Goal: Information Seeking & Learning: Learn about a topic

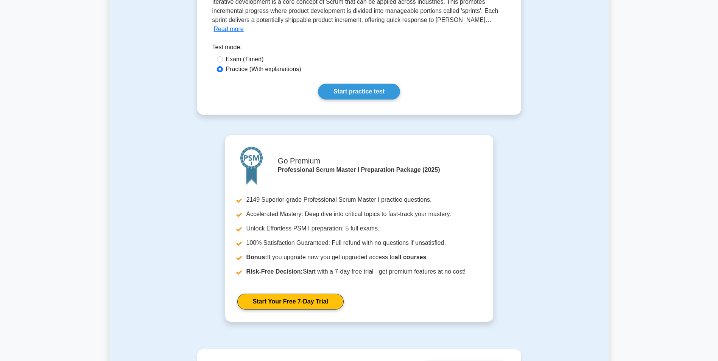
scroll to position [151, 0]
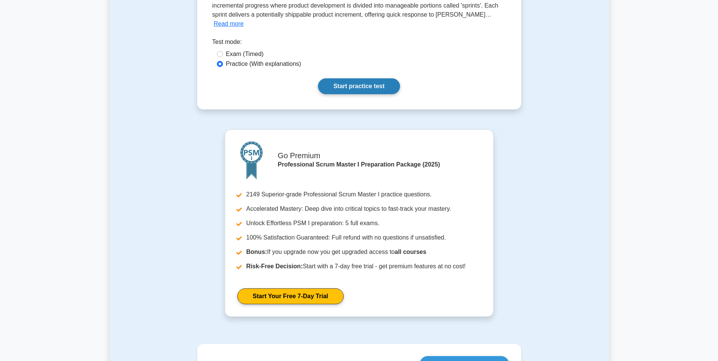
click at [365, 80] on link "Start practice test" at bounding box center [359, 86] width 82 height 16
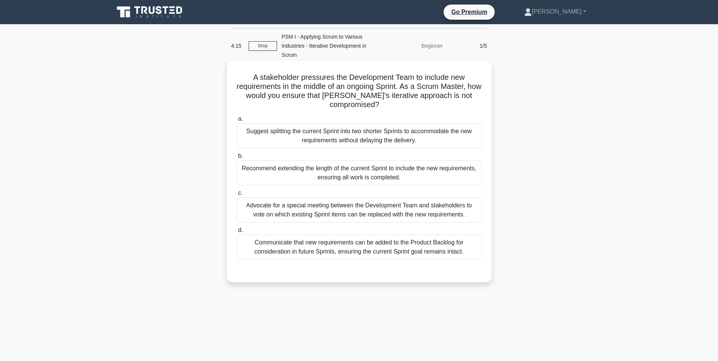
click at [305, 140] on div "Suggest splitting the current Sprint into two shorter Sprints to accommodate th…" at bounding box center [359, 135] width 245 height 25
click at [237, 122] on input "a. Suggest splitting the current Sprint into two shorter Sprints to accommodate…" at bounding box center [237, 119] width 0 height 5
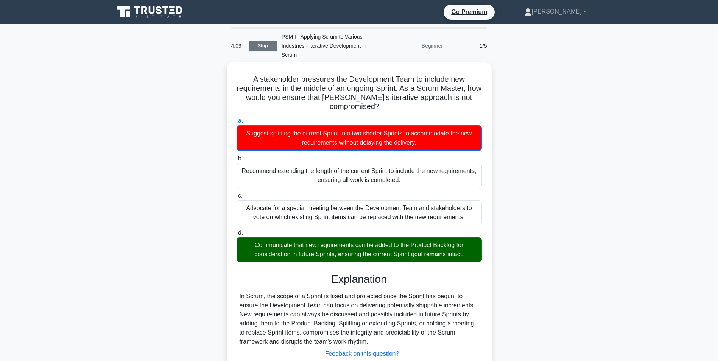
click at [266, 47] on link "Stop" at bounding box center [263, 45] width 28 height 9
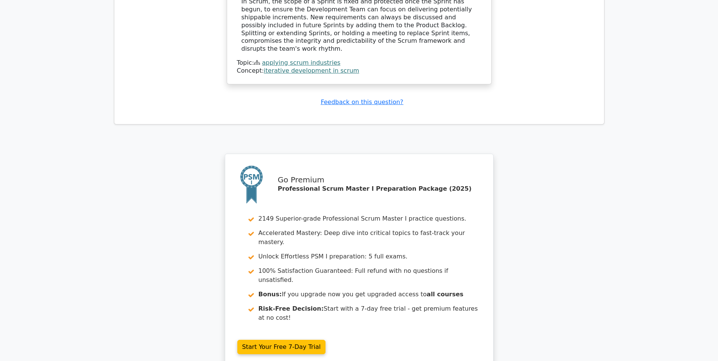
scroll to position [909, 0]
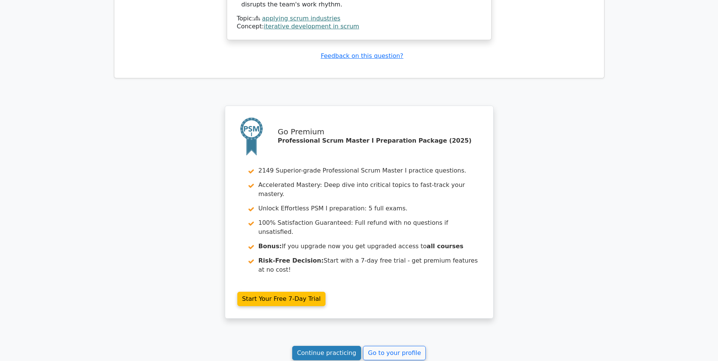
click at [326, 346] on link "Continue practicing" at bounding box center [326, 353] width 69 height 14
